Goal: Task Accomplishment & Management: Complete application form

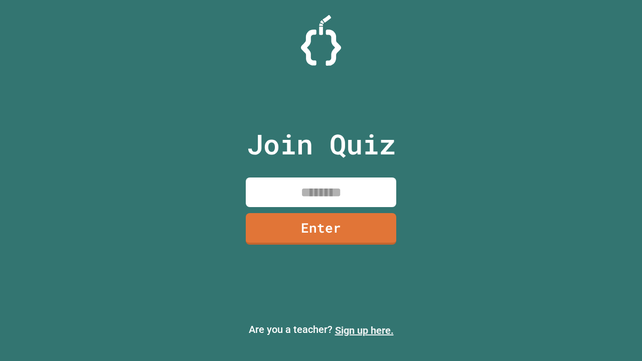
click at [364, 331] on link "Sign up here." at bounding box center [364, 331] width 59 height 12
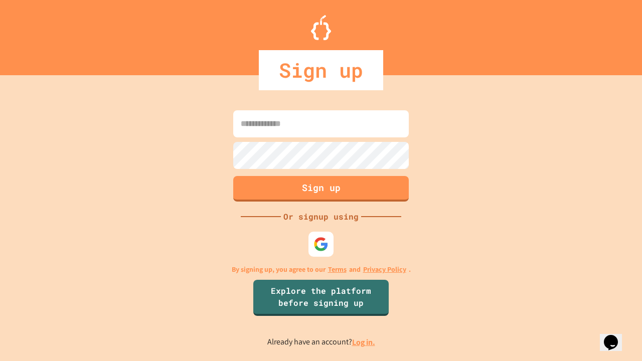
click at [364, 342] on link "Log in." at bounding box center [363, 342] width 23 height 11
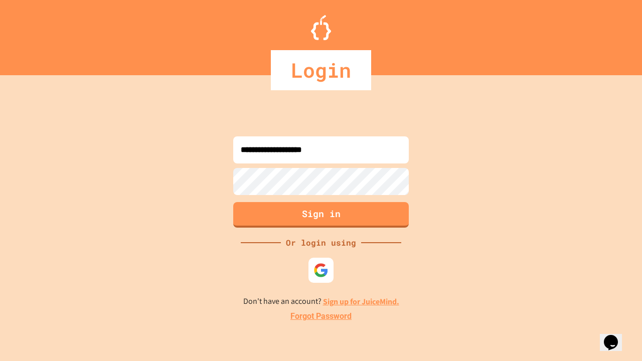
type input "**********"
